Goal: Task Accomplishment & Management: Manage account settings

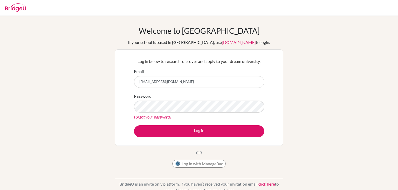
type input "[EMAIL_ADDRESS][DOMAIN_NAME]"
click at [134, 125] on button "Log in" at bounding box center [199, 131] width 130 height 12
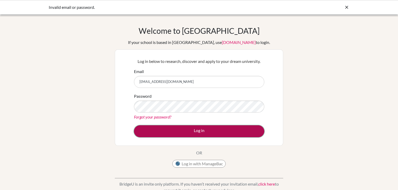
click at [202, 129] on button "Log in" at bounding box center [199, 131] width 130 height 12
